Goal: Task Accomplishment & Management: Manage account settings

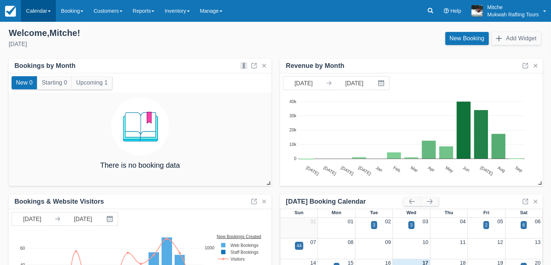
click at [39, 17] on link "Calendar" at bounding box center [38, 11] width 35 height 22
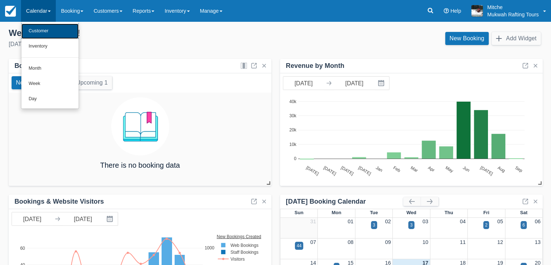
click at [51, 32] on link "Customer" at bounding box center [49, 31] width 57 height 15
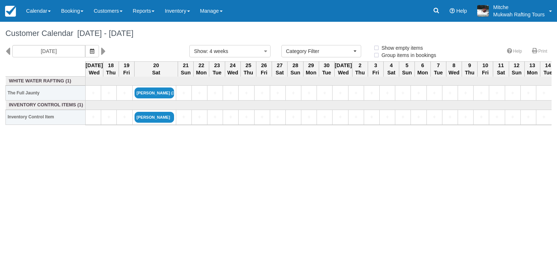
select select
click at [9, 51] on icon at bounding box center [7, 51] width 5 height 12
type input "08/20/25"
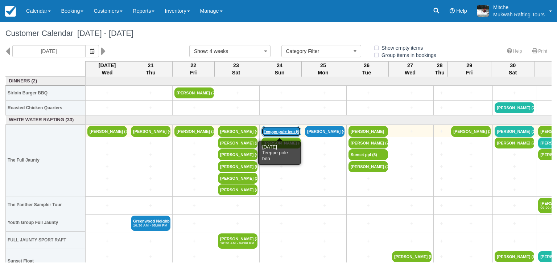
click at [282, 131] on link "Teeppe pole ben (6)" at bounding box center [281, 131] width 40 height 11
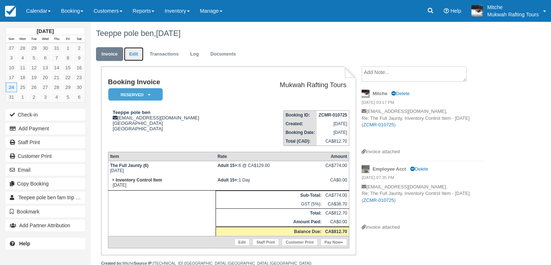
click at [139, 57] on link "Edit" at bounding box center [134, 54] width 20 height 14
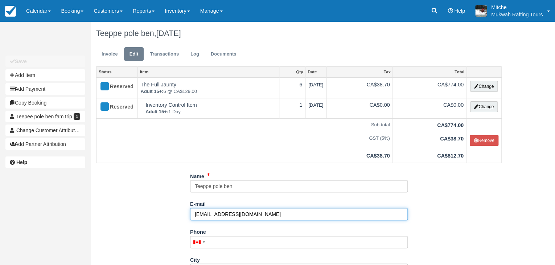
drag, startPoint x: 247, startPoint y: 214, endPoint x: 150, endPoint y: 208, distance: 97.0
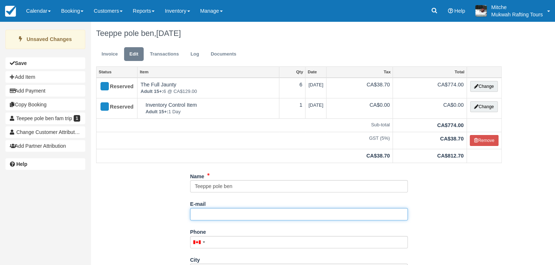
paste input "oilersfanatic94@gmail.com"
type input "[EMAIL_ADDRESS][DOMAIN_NAME]"
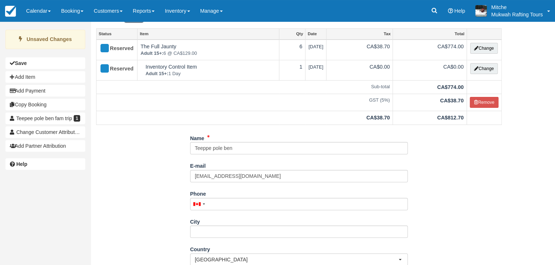
scroll to position [116, 0]
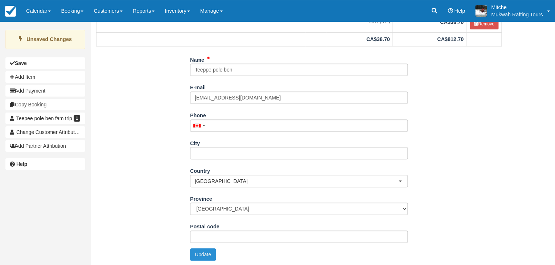
click at [202, 256] on button "Update" at bounding box center [203, 254] width 26 height 12
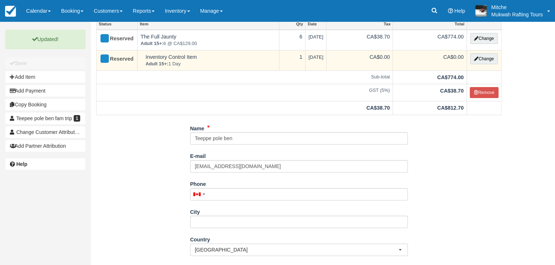
scroll to position [0, 0]
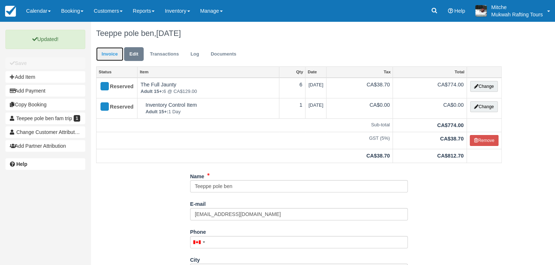
click at [112, 51] on link "Invoice" at bounding box center [109, 54] width 27 height 14
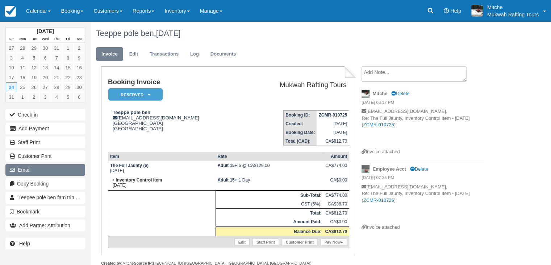
click at [40, 170] on button "Email" at bounding box center [45, 170] width 80 height 12
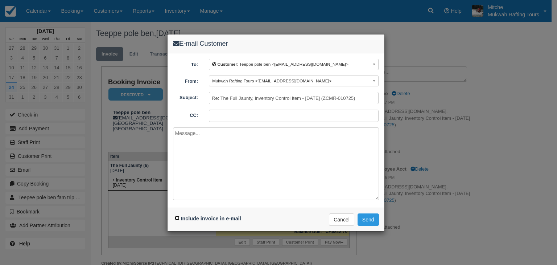
click at [178, 218] on input "Include invoice in e-mail" at bounding box center [177, 217] width 5 height 5
checkbox input "true"
click at [372, 219] on button "Send" at bounding box center [367, 219] width 21 height 12
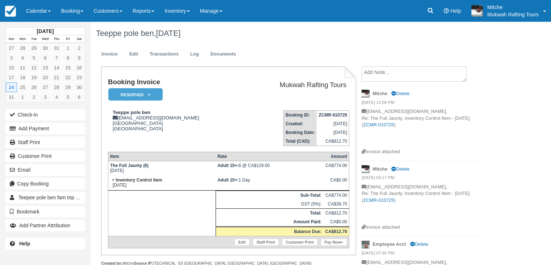
click at [503, 145] on div "Teeppe pole ben, [DATE] Invoice Edit Transactions Log Documents Booking Invoice…" at bounding box center [298, 166] width 414 height 289
click at [364, 51] on ul "Invoice Edit Transactions Log Documents" at bounding box center [297, 56] width 403 height 22
